Goal: Ask a question: Seek information or help from site administrators or community

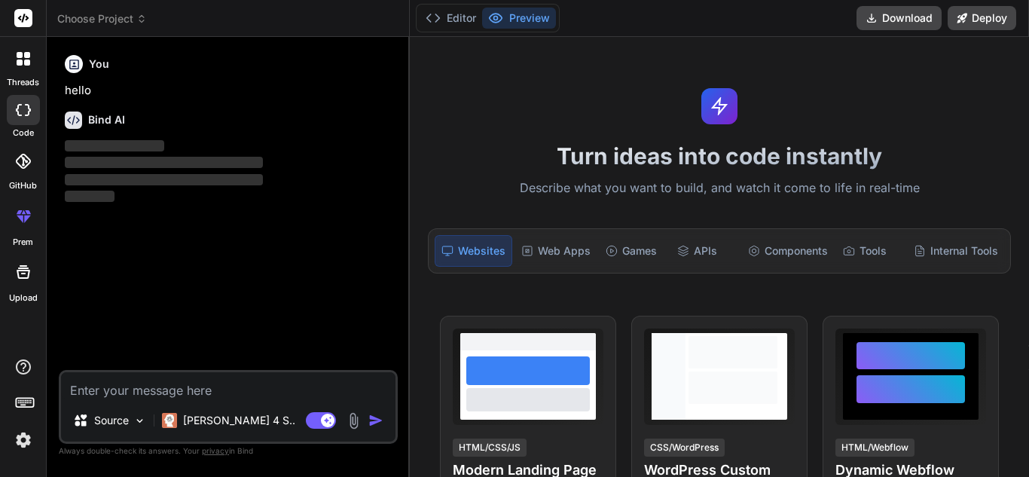
type textarea "x"
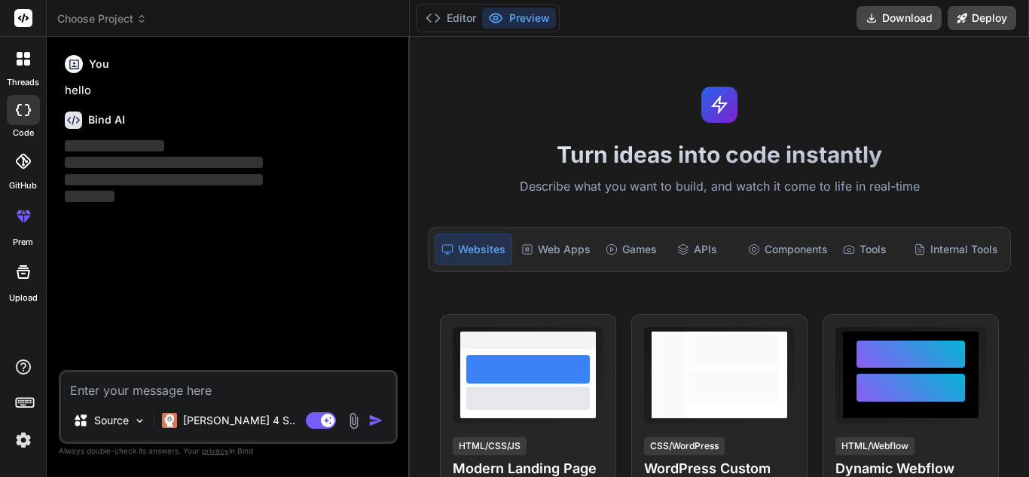
scroll to position [8, 0]
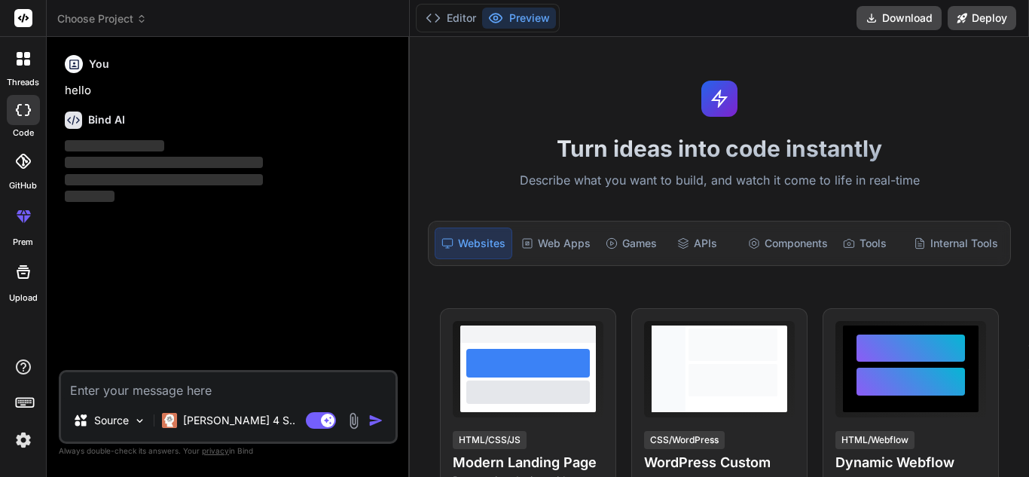
type textarea "Build a **full-stack School Management System (SMS)** with **Node.js backend (E…"
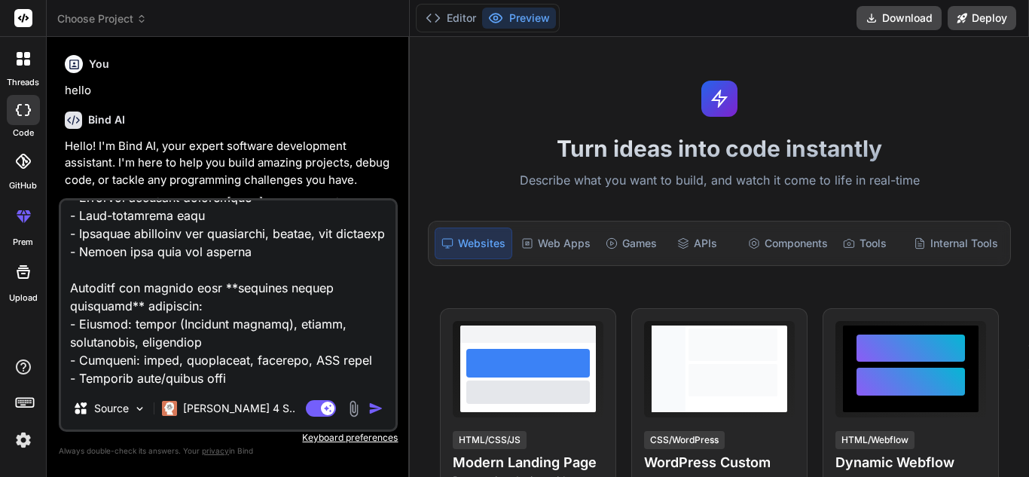
type textarea "x"
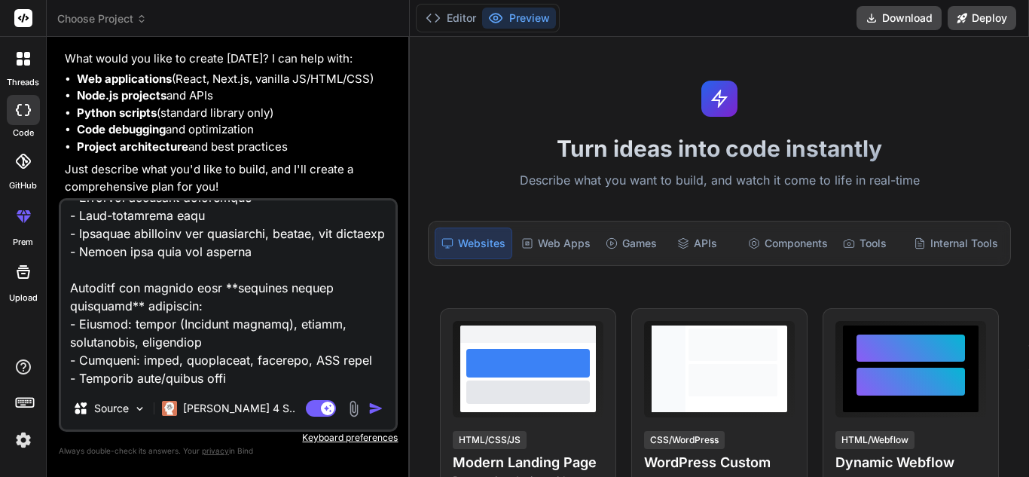
type textarea "Build a **full-stack School Management System (SMS)** with **Node.js backend (E…"
click at [375, 411] on img "button" at bounding box center [375, 408] width 15 height 15
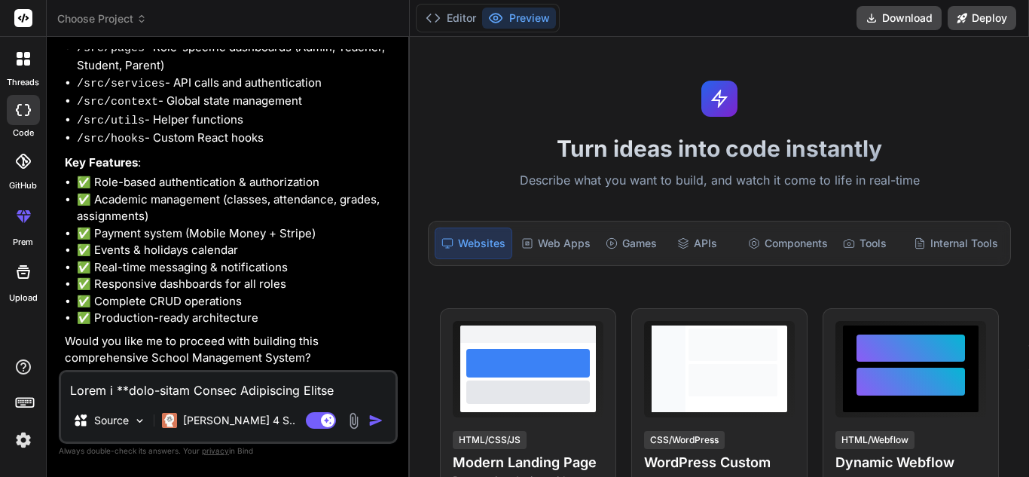
scroll to position [1876, 0]
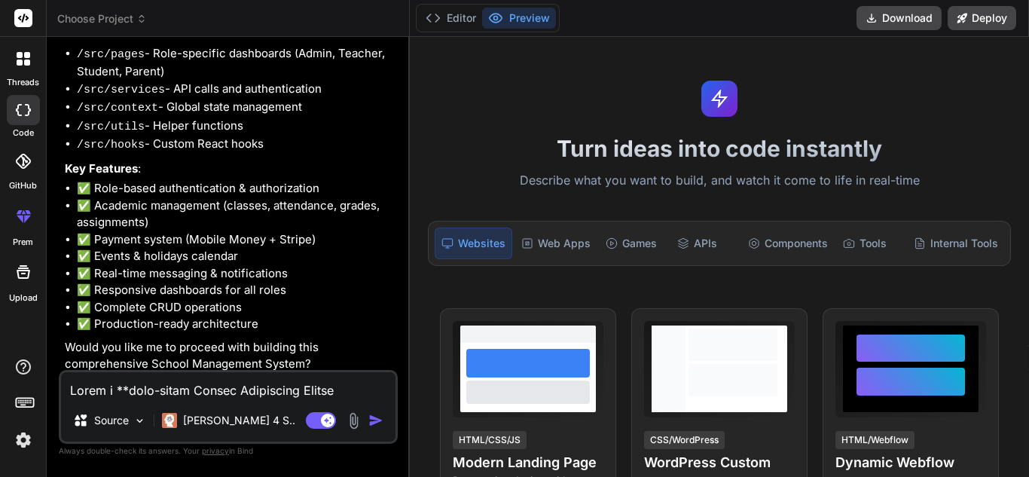
type textarea "x"
click at [100, 391] on textarea at bounding box center [228, 385] width 334 height 27
type textarea "y"
type textarea "x"
type textarea "ye"
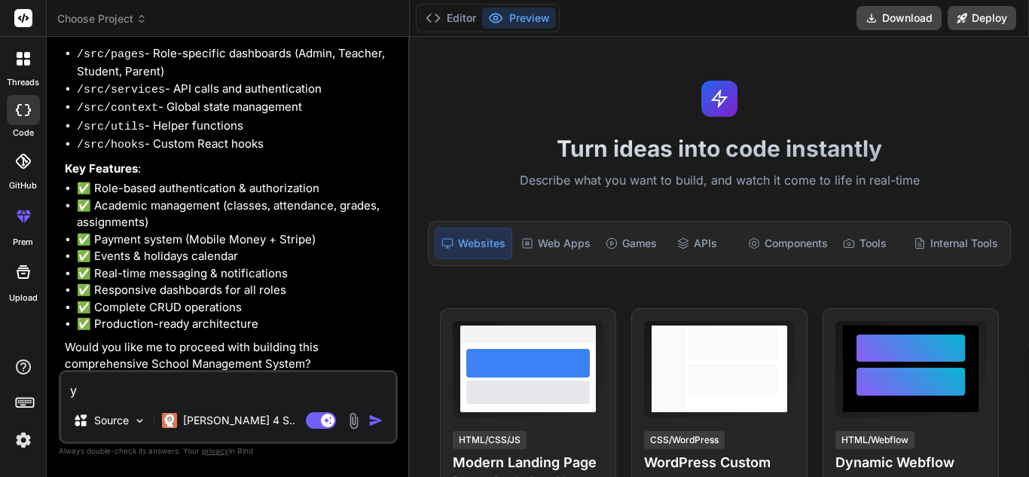
type textarea "x"
type textarea "yes"
type textarea "x"
type textarea "yes"
type textarea "x"
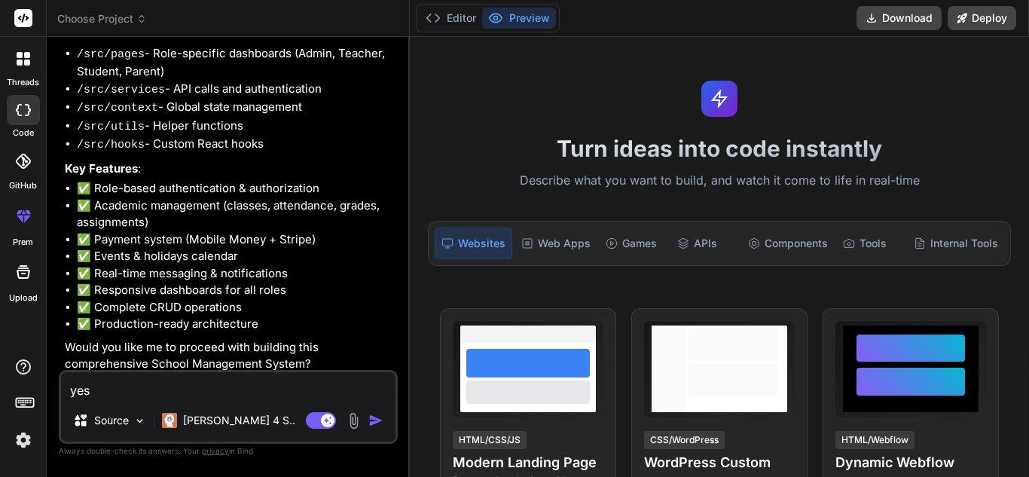
type textarea "yes a"
type textarea "x"
type textarea "yes an"
type textarea "x"
type textarea "yes and"
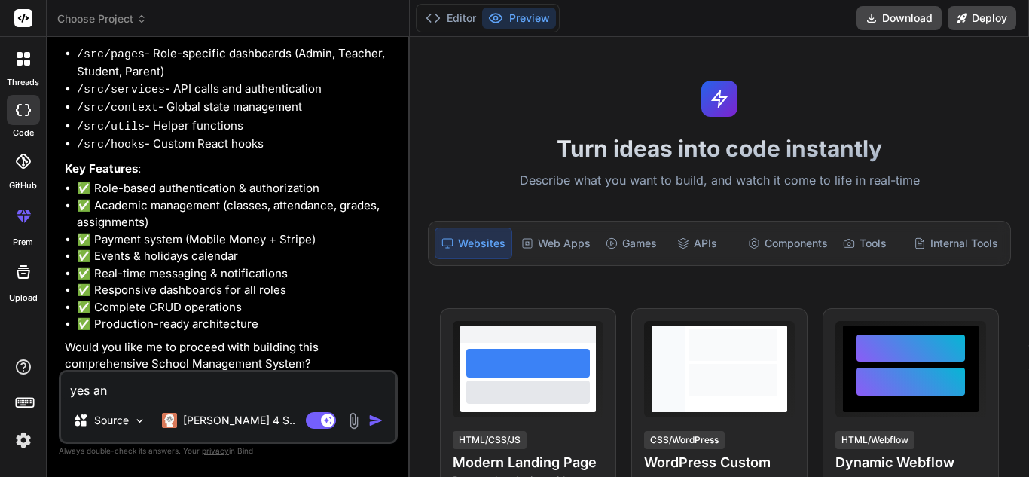
type textarea "x"
type textarea "yes and"
type textarea "x"
type textarea "yes and m"
type textarea "x"
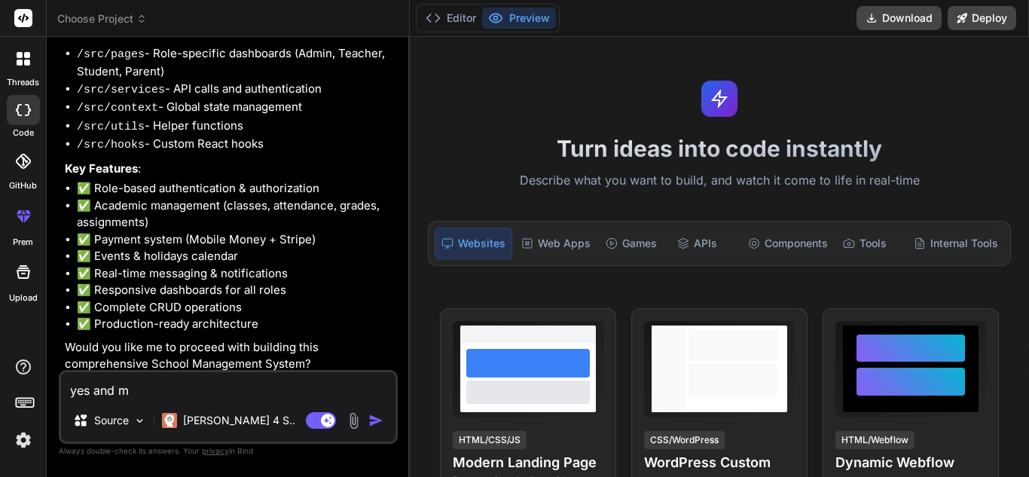
type textarea "yes and ma"
type textarea "x"
type textarea "yes and mak"
type textarea "x"
type textarea "yes and make"
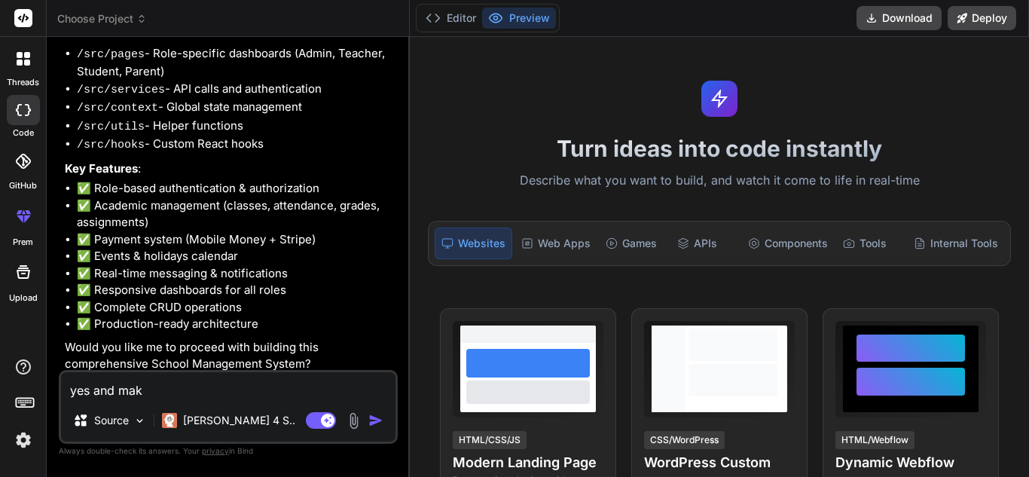
type textarea "x"
type textarea "yes and make"
type textarea "x"
type textarea "yes and make s"
type textarea "x"
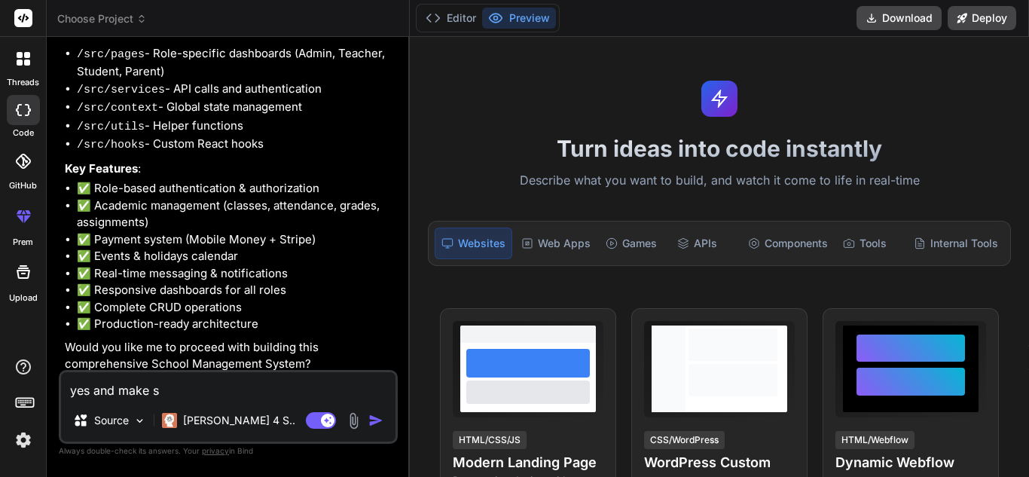
type textarea "yes and make su"
type textarea "x"
type textarea "yes and make sur"
type textarea "x"
type textarea "yes and make sure"
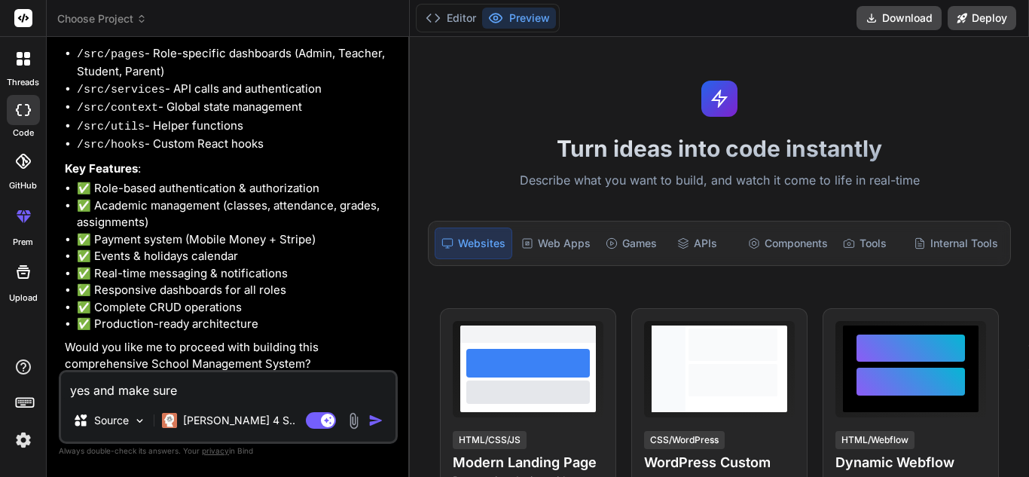
type textarea "x"
type textarea "yes and make sure"
type textarea "x"
type textarea "yes and make sure i"
type textarea "x"
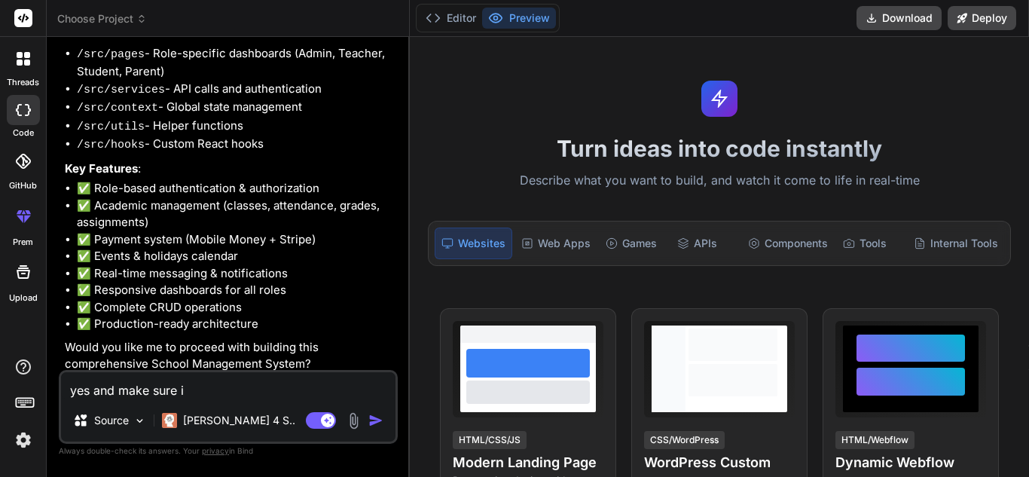
type textarea "yes and make sure if"
type textarea "x"
type textarea "yes and make sure i"
type textarea "x"
type textarea "yes and make sure it"
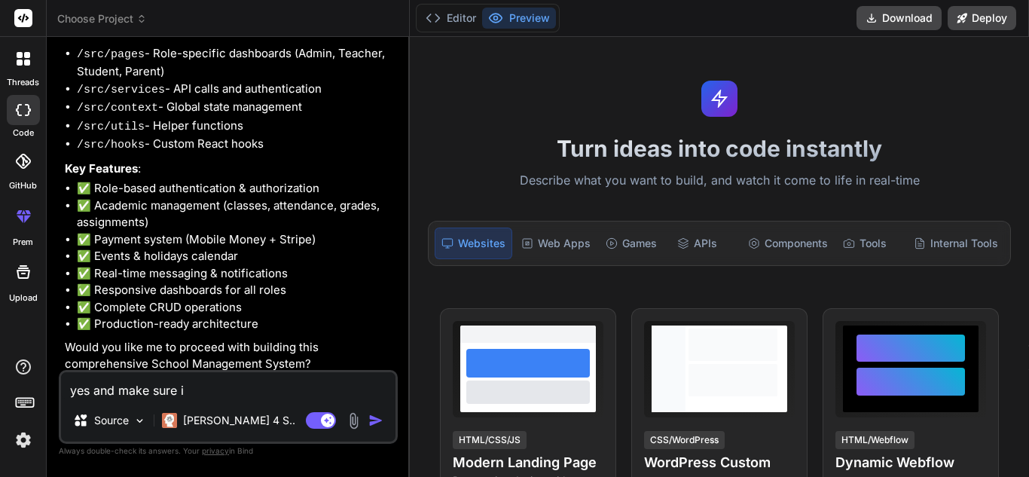
type textarea "x"
type textarea "yes and make sure it"
type textarea "x"
type textarea "yes and make sure it f"
type textarea "x"
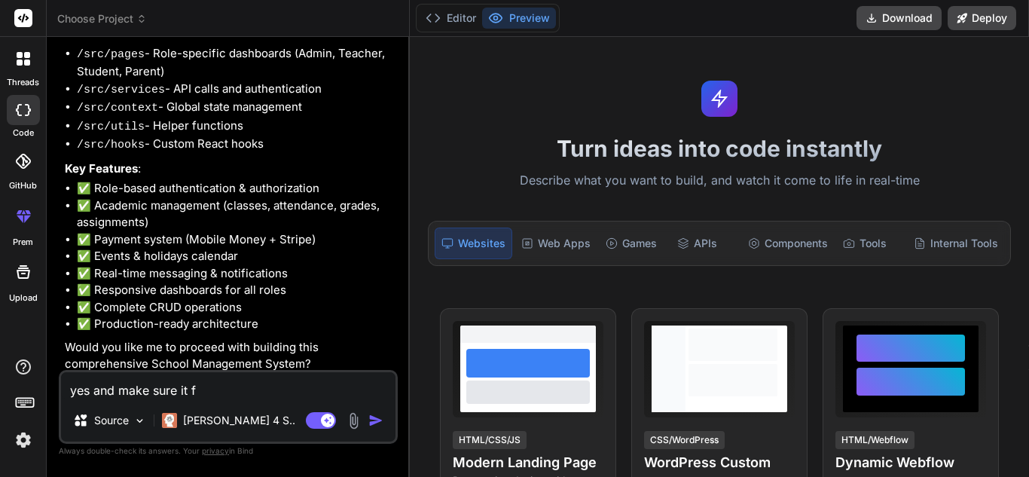
type textarea "yes and make sure it fu"
type textarea "x"
type textarea "yes and make sure it fun"
type textarea "x"
type textarea "yes and make sure it func"
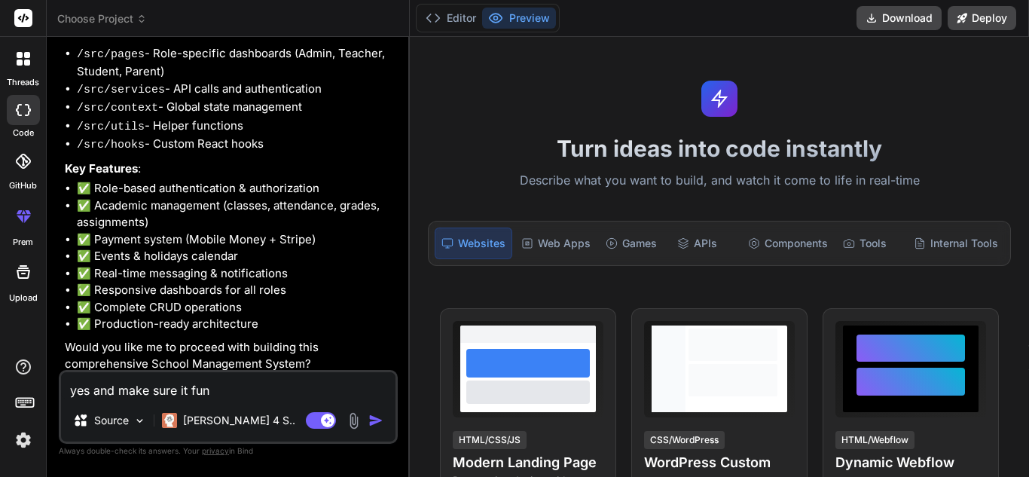
type textarea "x"
type textarea "yes and make sure it funct"
type textarea "x"
type textarea "yes and make sure it functi"
type textarea "x"
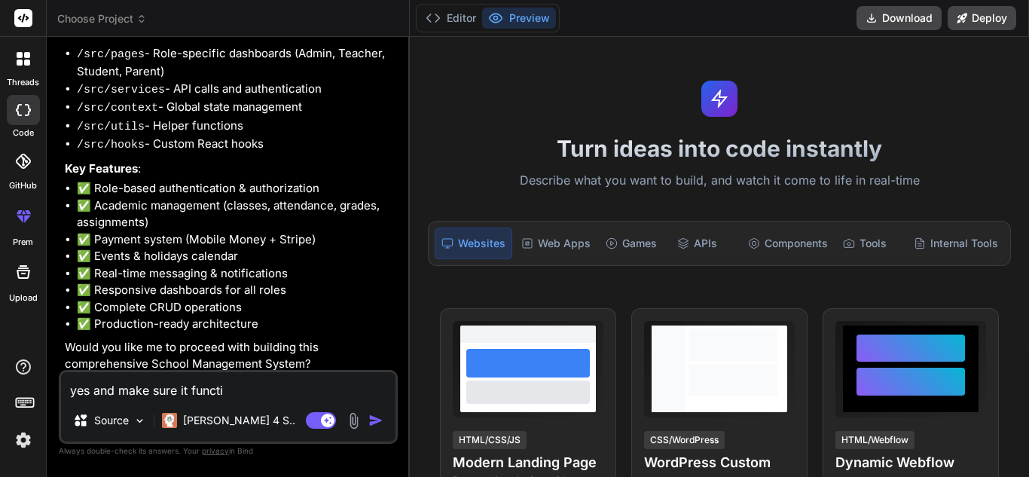
type textarea "yes and make sure it functio"
type textarea "x"
type textarea "yes and make sure it function"
type textarea "x"
type textarea "yes and make sure it functions"
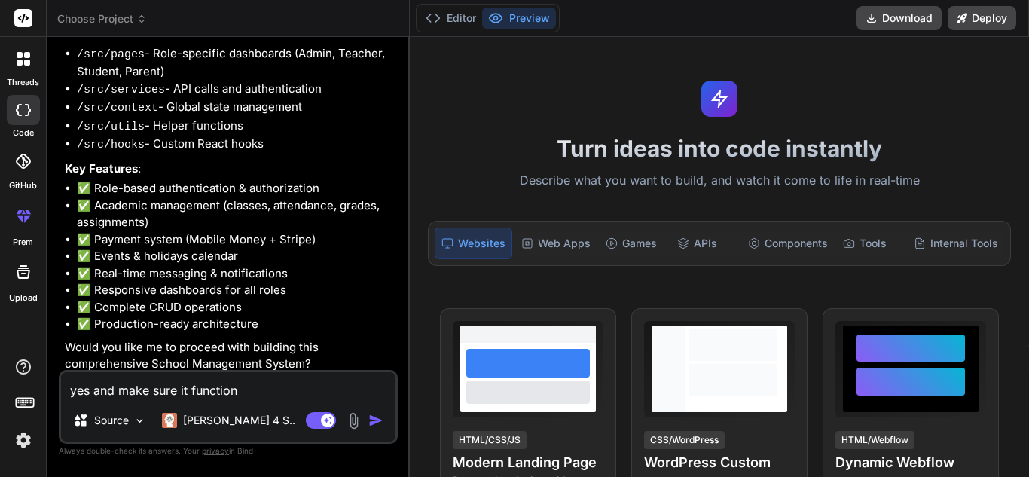
type textarea "x"
type textarea "yes and make sure it functions"
type textarea "x"
type textarea "yes and make sure it functions e"
type textarea "x"
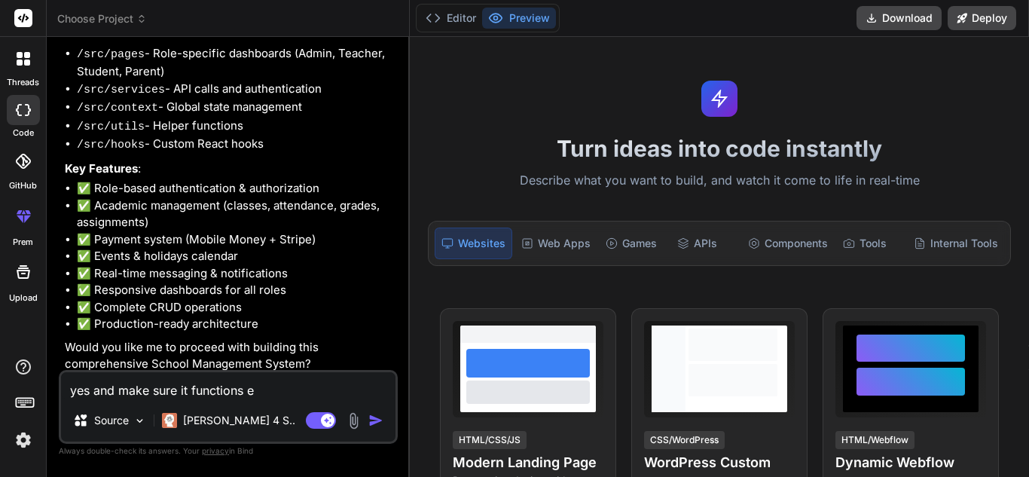
type textarea "yes and make sure it functions en"
type textarea "x"
type textarea "yes and make sure it functions end"
type textarea "x"
type textarea "yes and make sure it functions end"
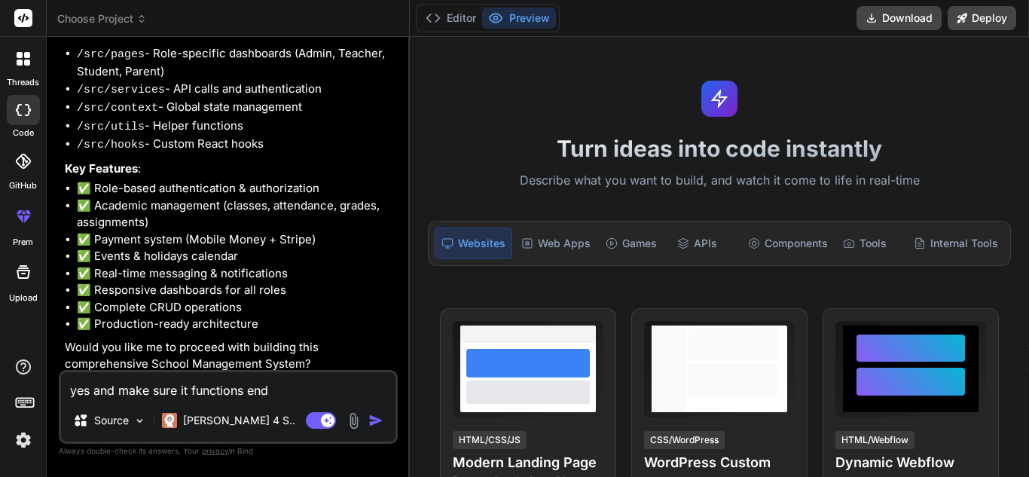
type textarea "x"
type textarea "yes and make sure it functions end t"
type textarea "x"
type textarea "yes and make sure it functions end to"
type textarea "x"
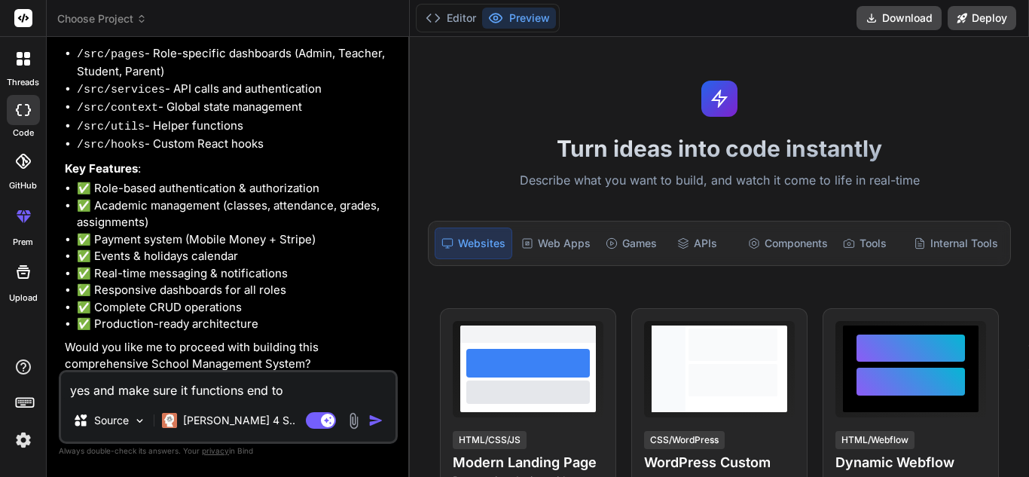
type textarea "yes and make sure it functions end to"
type textarea "x"
type textarea "yes and make sure it functions end to e"
type textarea "x"
type textarea "yes and make sure it functions end to en"
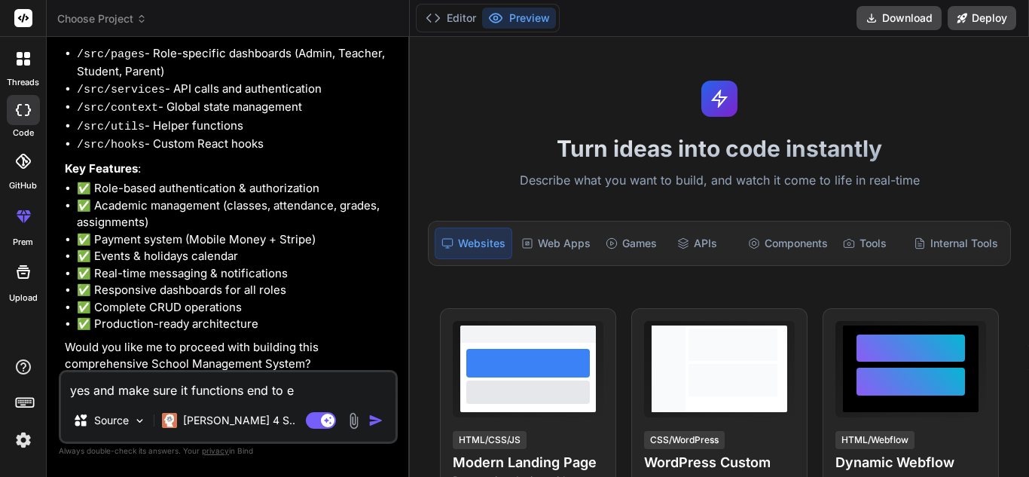
type textarea "x"
type textarea "yes and make sure it functions end to end"
type textarea "x"
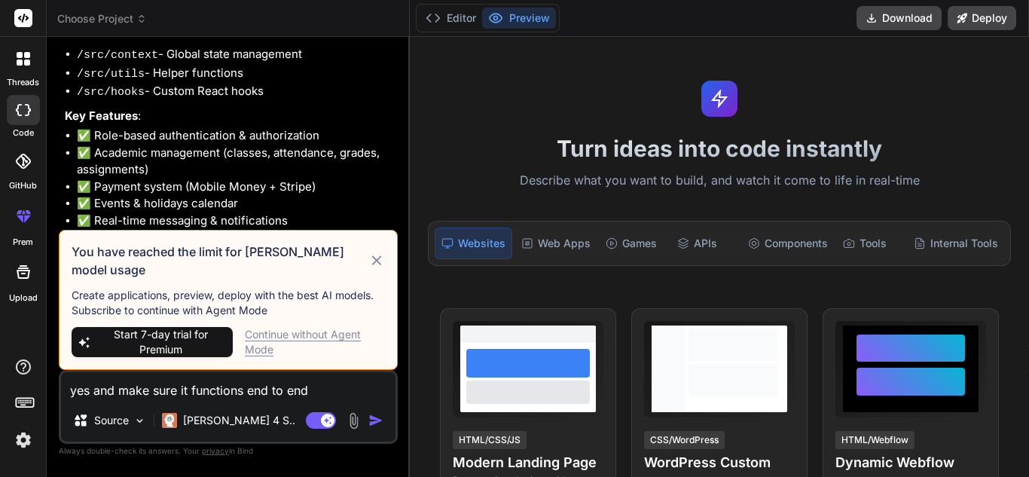
type textarea "yes and make sure it functions end to end"
click at [301, 348] on div "Continue without Agent Mode" at bounding box center [315, 342] width 140 height 30
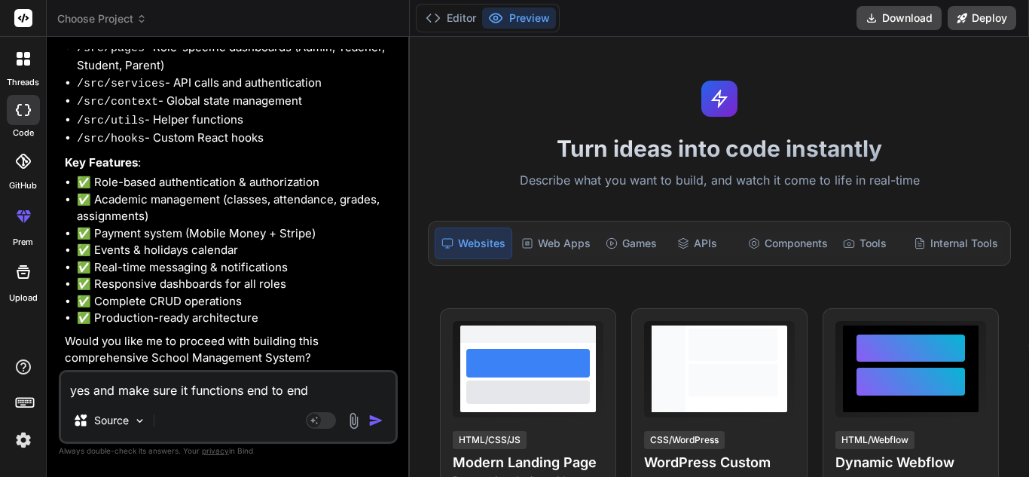
scroll to position [1876, 0]
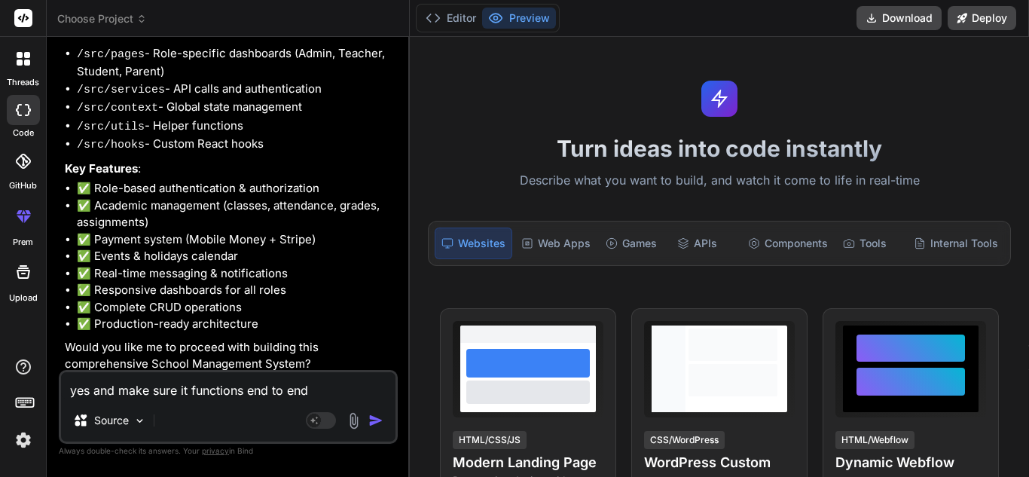
click at [301, 348] on p "Would you like me to proceed with building this comprehensive School Management…" at bounding box center [230, 356] width 330 height 34
click at [374, 426] on img "button" at bounding box center [375, 420] width 15 height 15
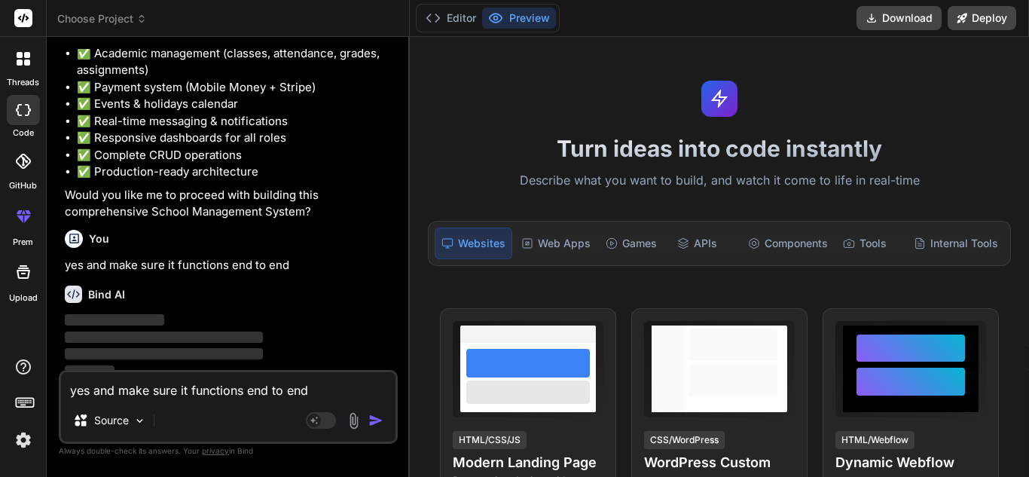
scroll to position [2032, 0]
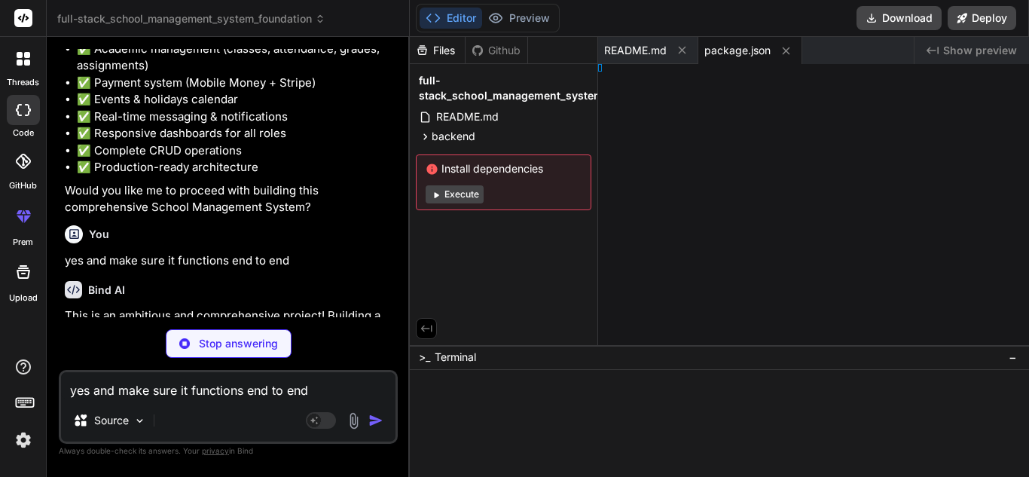
type textarea "x"
type textarea ";"
type textarea "x"
type textarea "nectDB;"
type textarea "x"
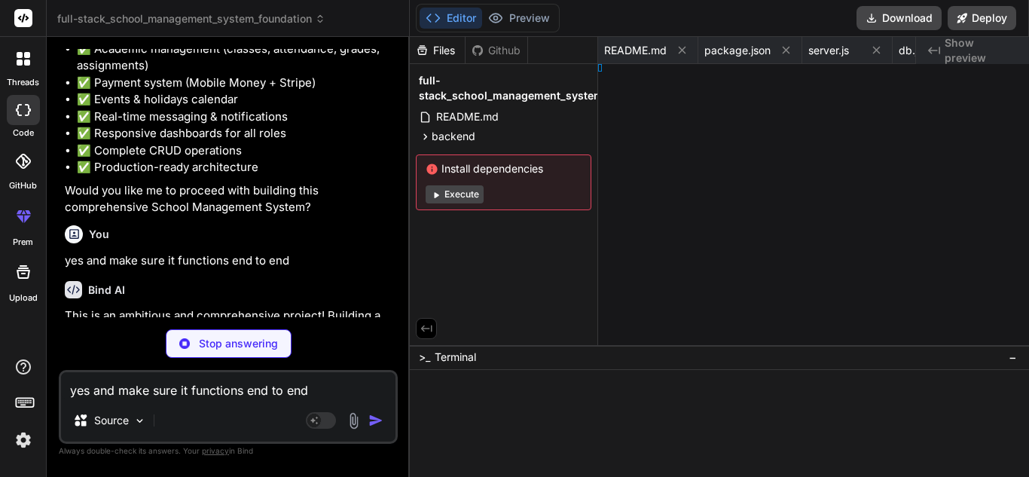
type textarea "a);"
type textarea "x"
type textarea "router;"
type textarea "x"
type textarea "ser); };"
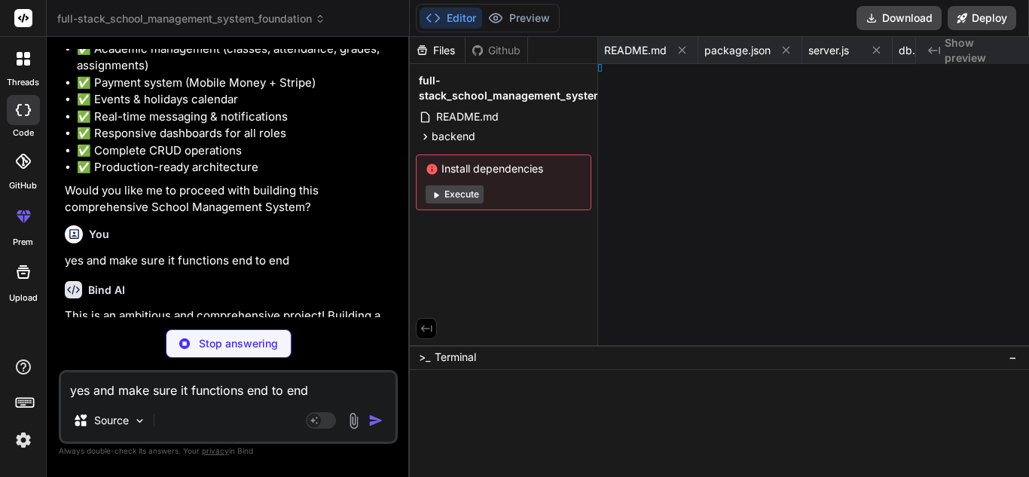
type textarea "x"
type textarea "(); }; };"
type textarea "x"
type textarea "ta();"
type textarea "x"
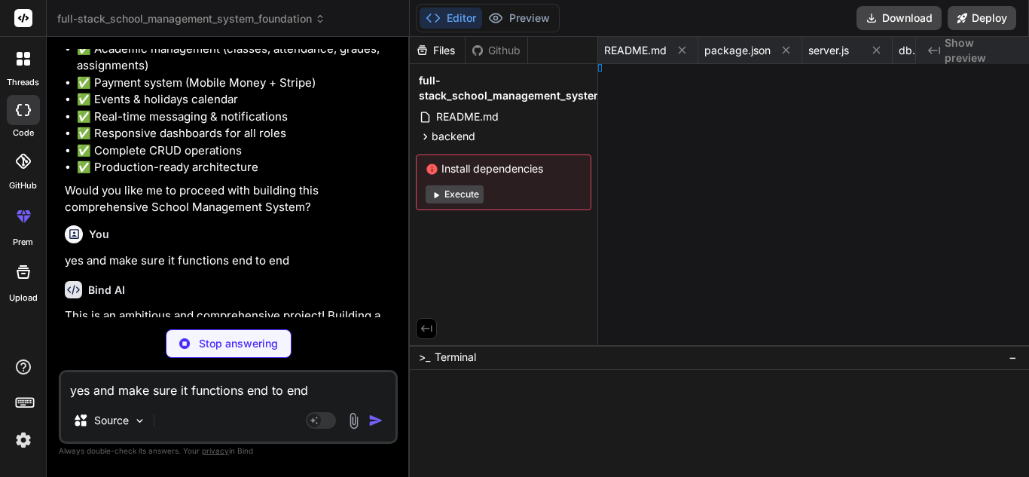
type textarea ".0" } }"
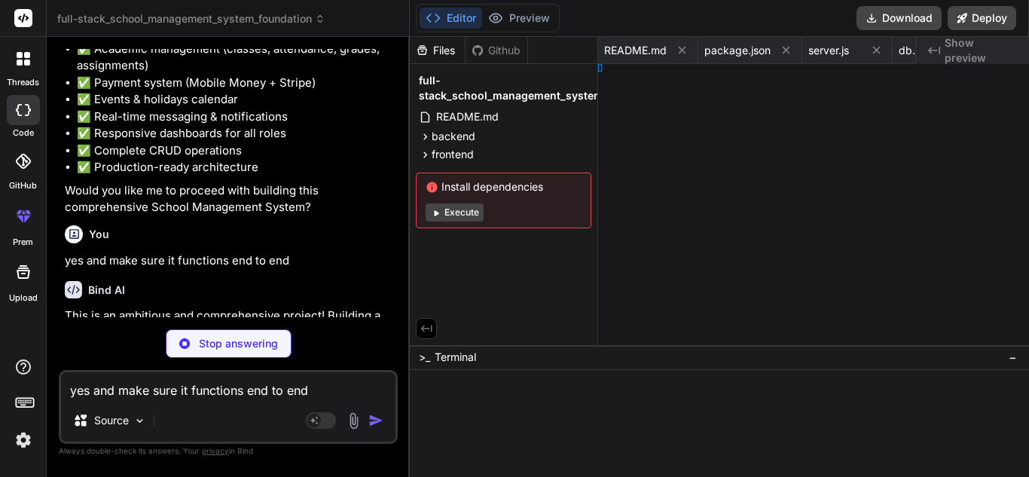
type textarea "x"
type textarea "> </html>"
type textarea "x"
type textarea "ode>, );"
type textarea "x"
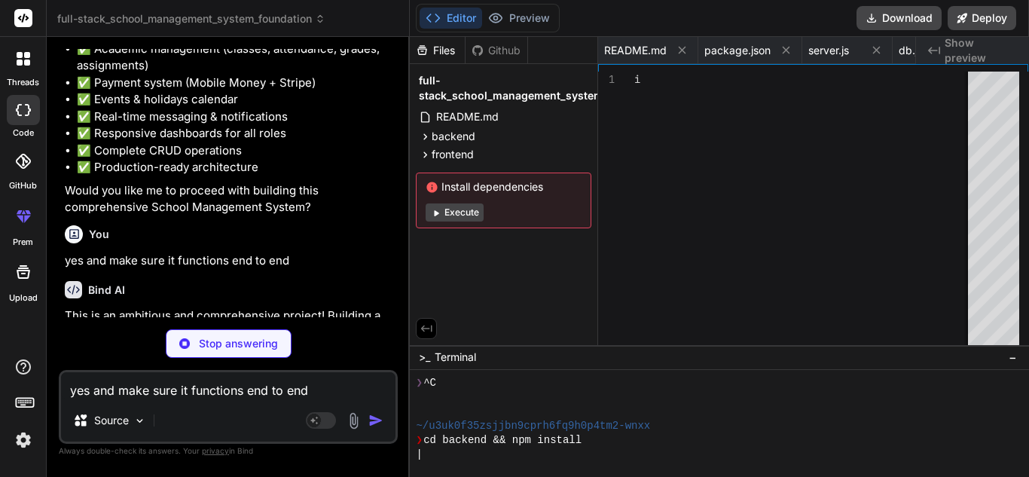
type textarea "<App /> </AuthProvider> </React.StrictMode>, );"
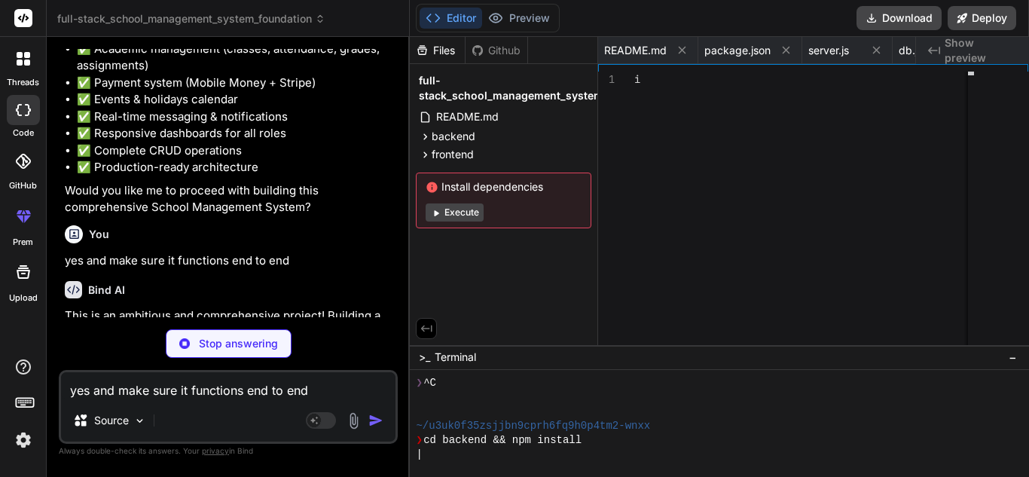
scroll to position [143, 0]
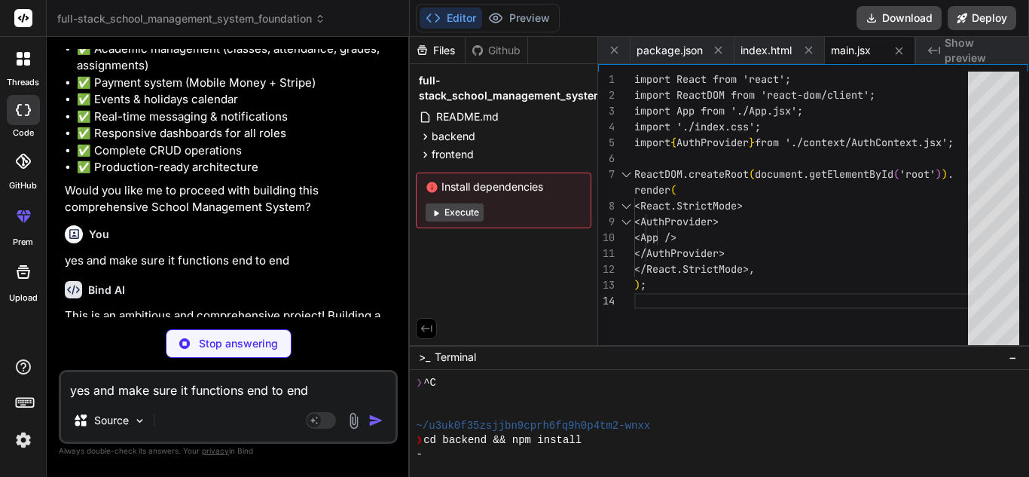
type textarea "x"
type textarea "color: #721c24; border: 1px solid #f5c6cb; } .alert-success { background-color:…"
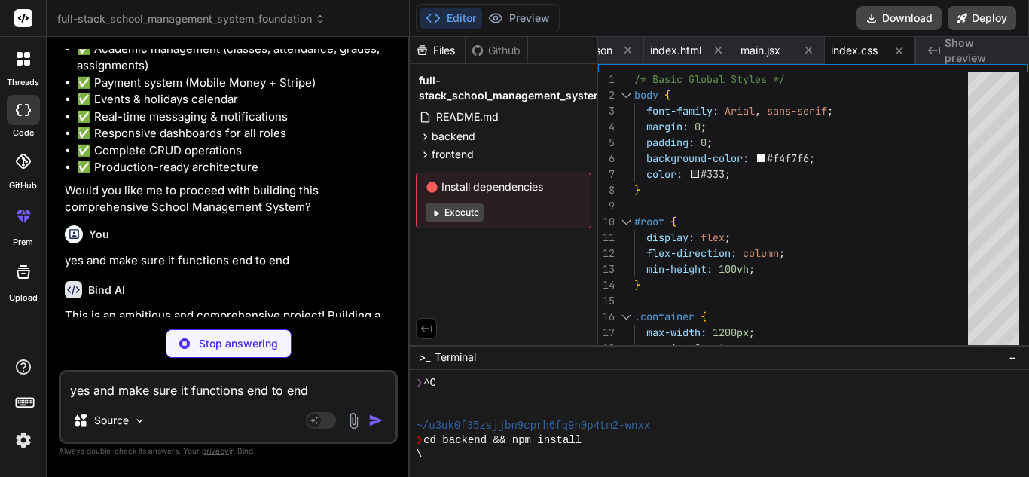
type textarea "x"
type textarea "} export default App;"
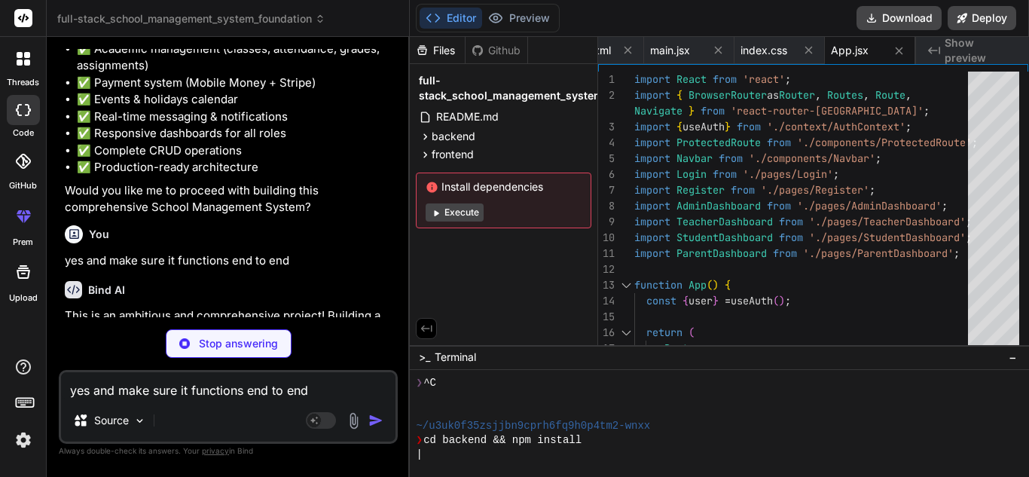
type textarea "x"
type textarea "}; const authService = { register, login, logout, }; export default authService;"
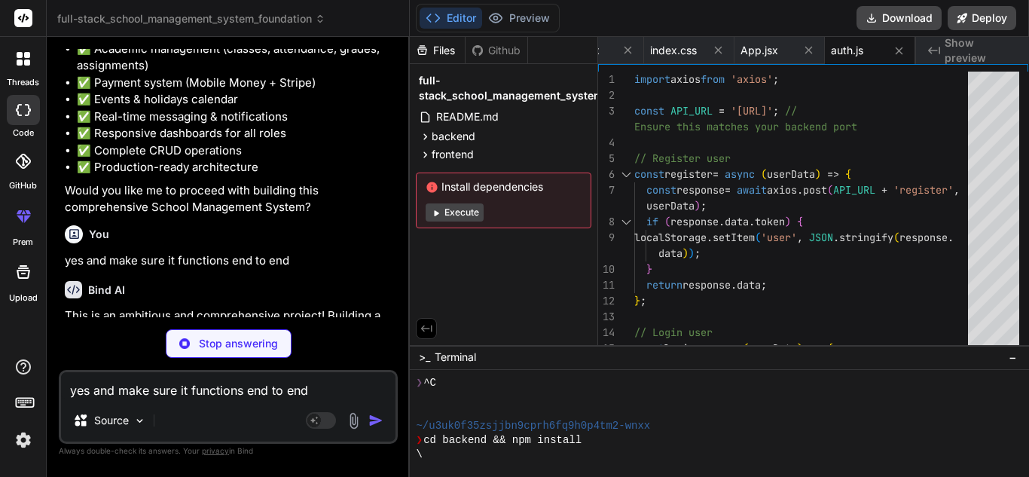
type textarea "x"
type textarea "</ul> </nav> ); }; export default Navbar;"
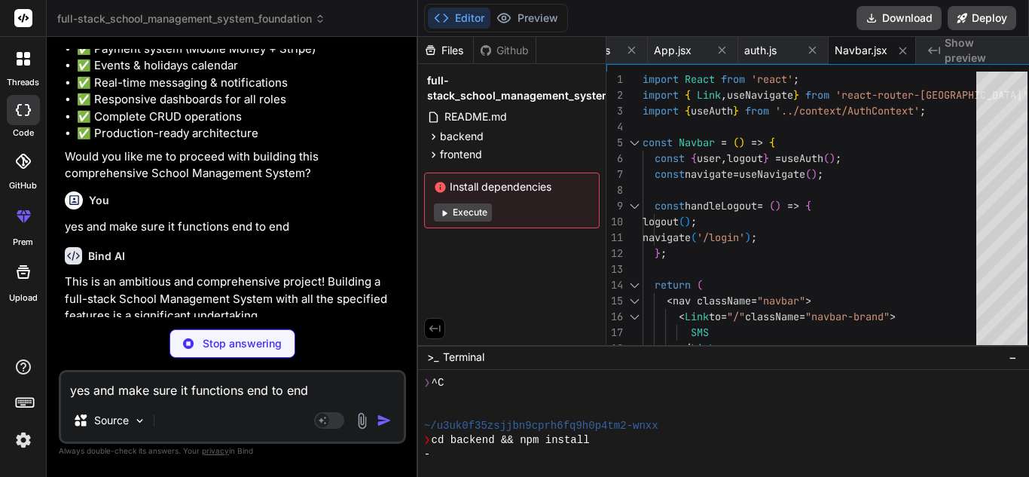
type textarea "x"
type textarea "-dashboard`} replace />; } return children; }; export default ProtectedRoute;"
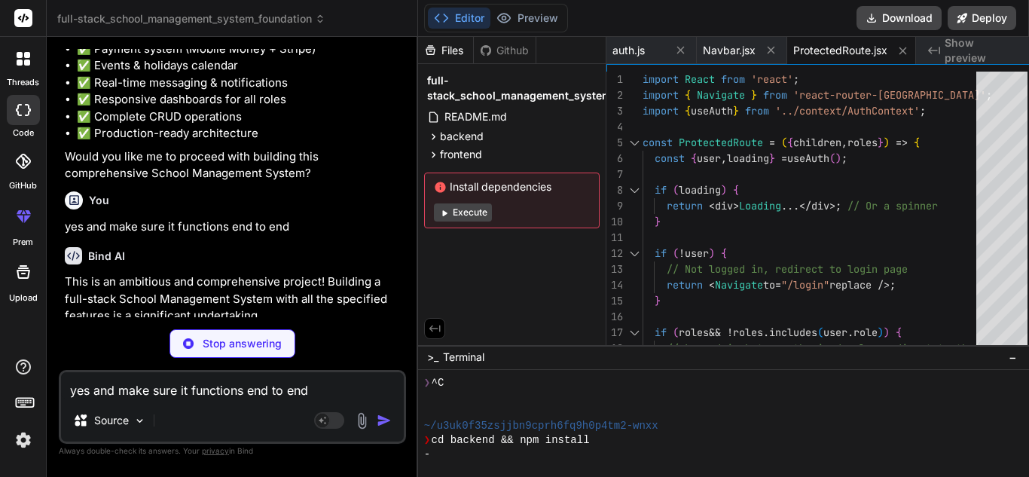
type textarea "x"
type textarea "};"
type textarea "x"
type textarea "</ul> </div> ); }; export default AdminDashboard;"
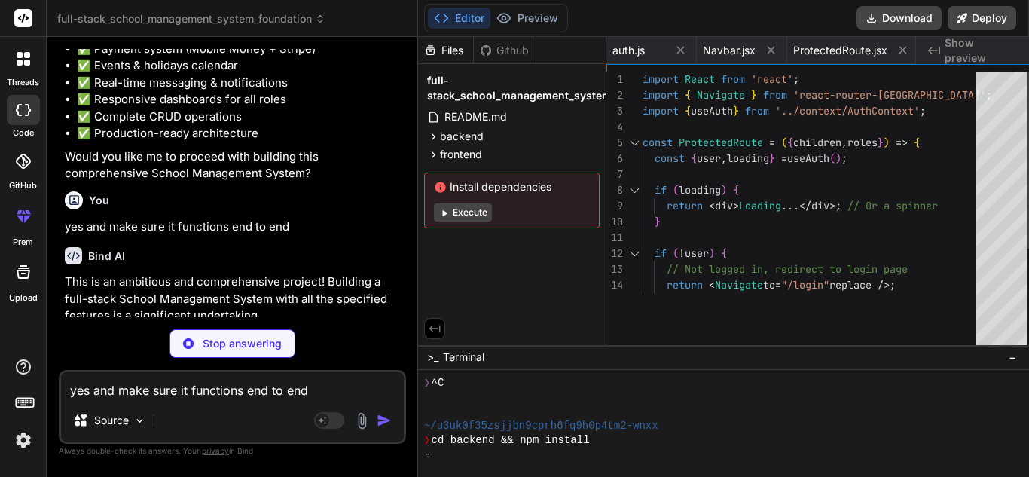
type textarea "x"
type textarea "</div> ); }; export default TeacherDashboard;"
type textarea "x"
type textarea "); }; export default StudentDashboard;"
type textarea "x"
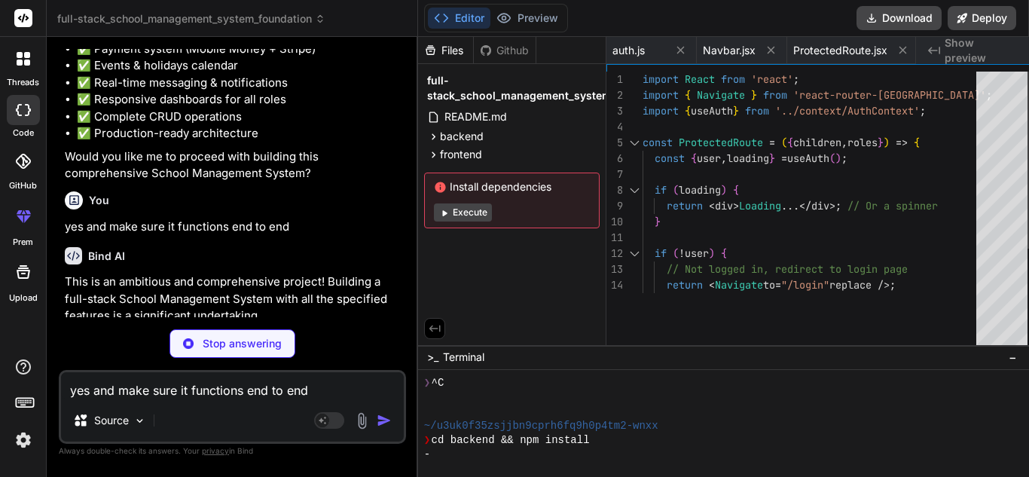
type textarea "<li>View School Events and Holidays</li> <li>Download Receipts and Payment Hist…"
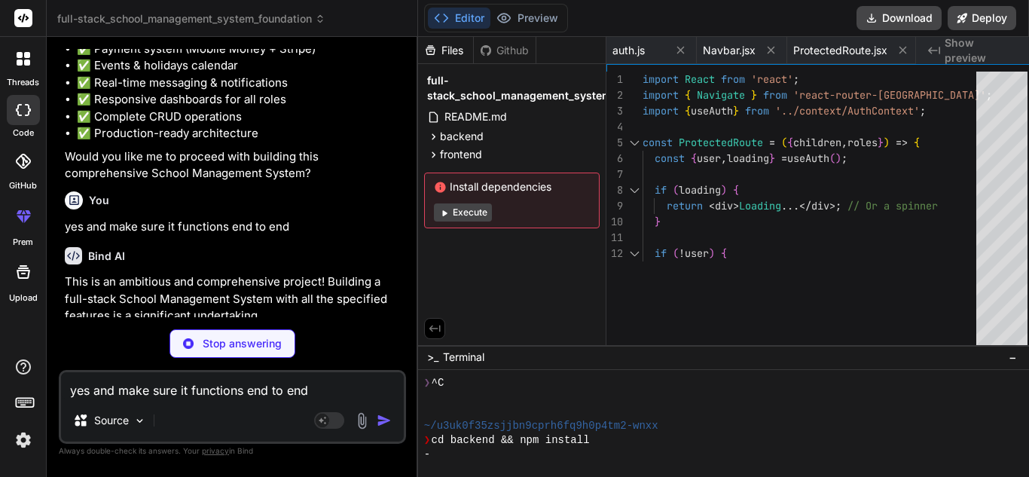
type textarea "x"
type textarea "export default Login;"
type textarea "x"
type textarea "Already have an account? <Link to="/login">Login here</Link> </p> </div> ); }; …"
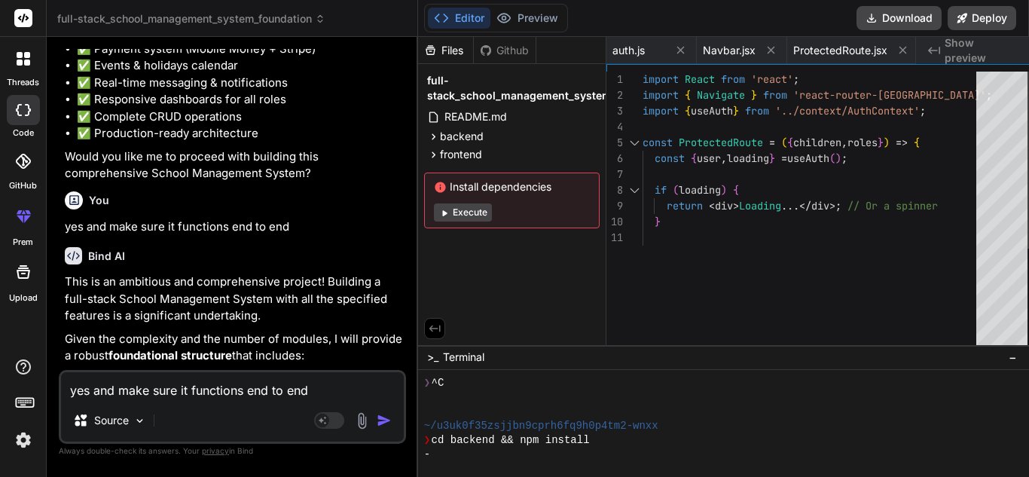
type textarea "x"
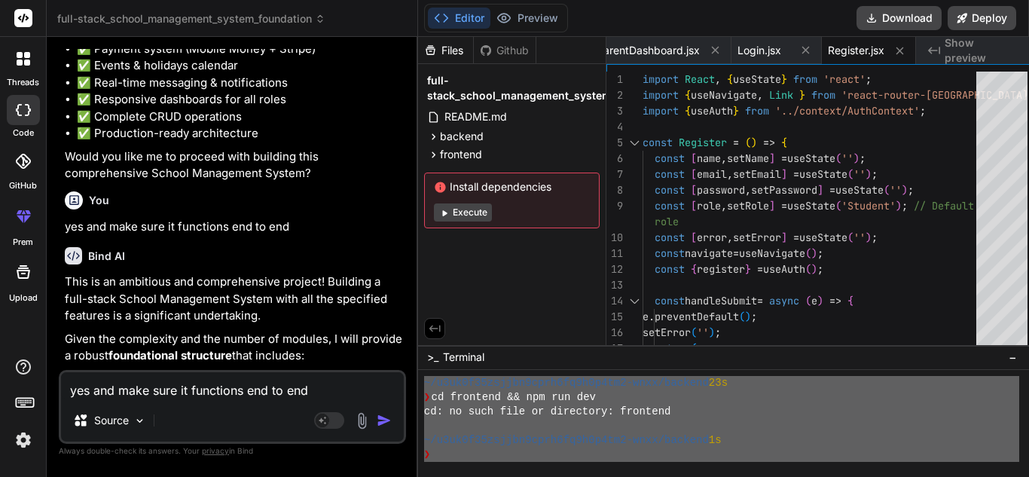
scroll to position [0, 0]
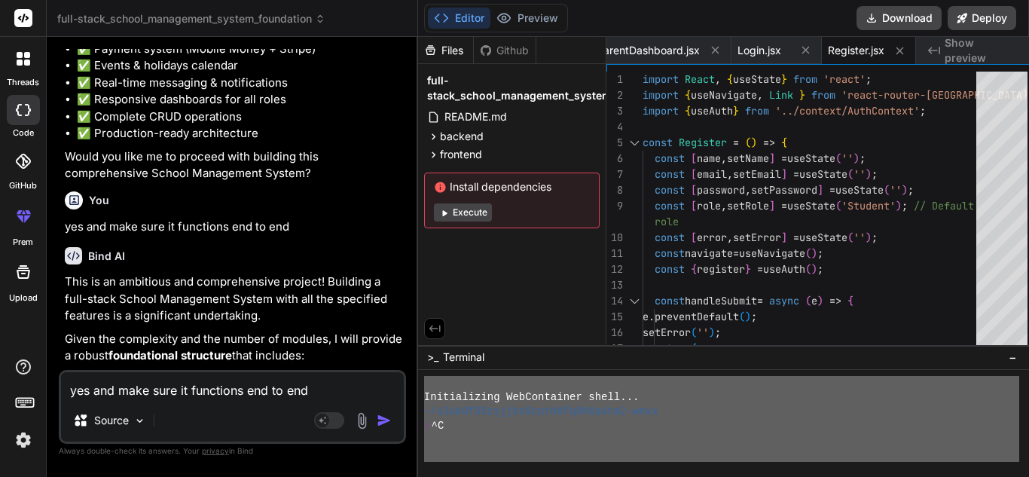
drag, startPoint x: 680, startPoint y: 448, endPoint x: 458, endPoint y: 322, distance: 255.6
click at [458, 322] on div "Files Github full-stack_school_management_system_foundation README.md backend p…" at bounding box center [723, 257] width 611 height 440
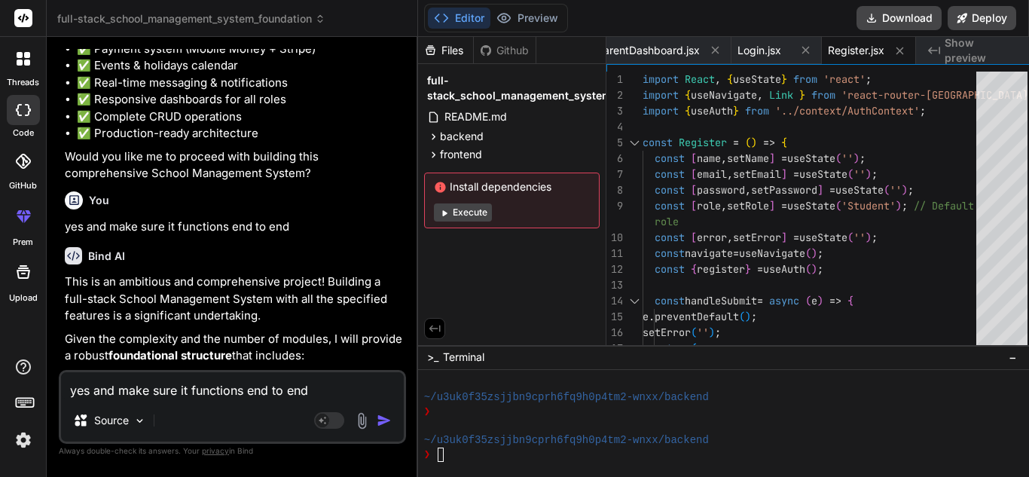
click at [262, 391] on textarea "yes and make sure it functions end to end" at bounding box center [232, 385] width 343 height 27
paste textarea "give me some good ai llms that are best for code generation and developing"
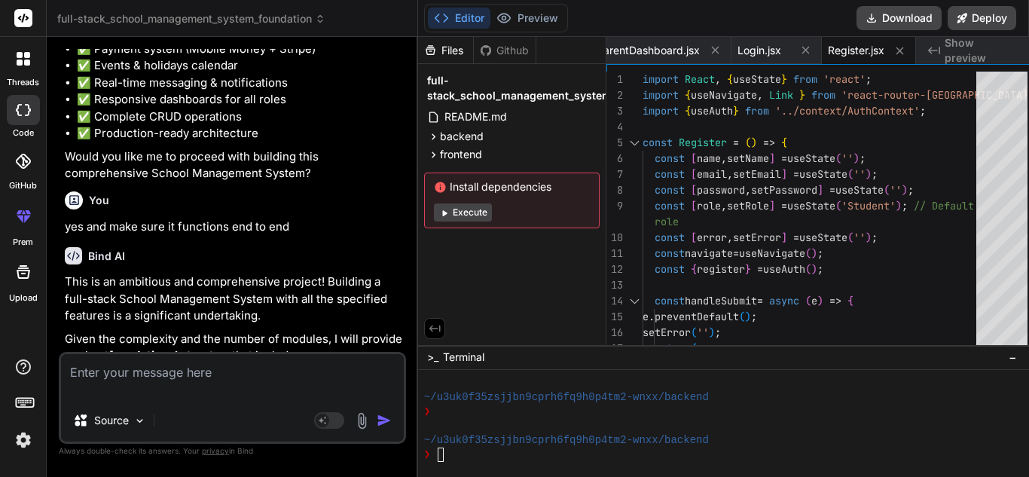
type textarea "give me some good ai llms that are best for code generation and developing"
type textarea "x"
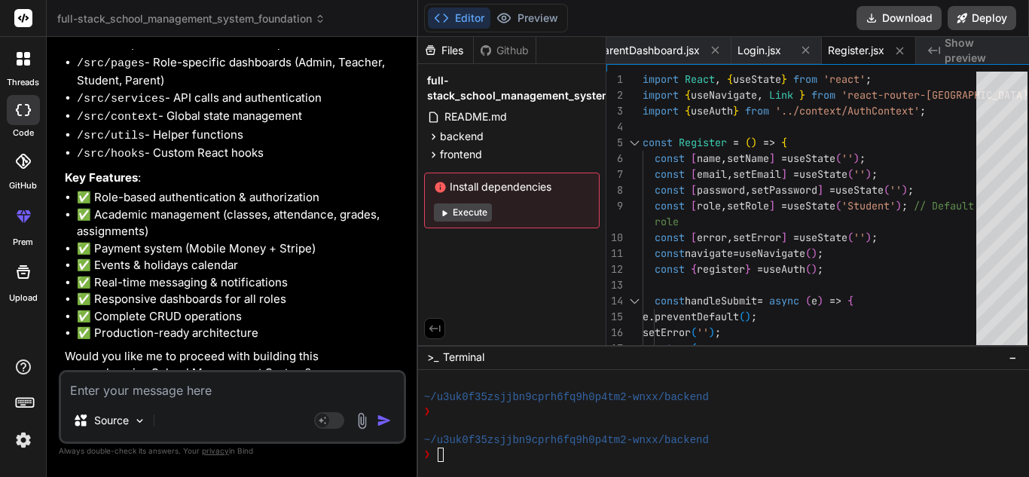
scroll to position [1832, 0]
